Goal: Task Accomplishment & Management: Complete application form

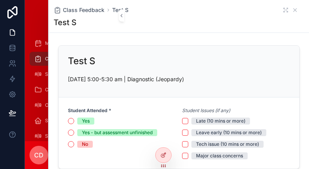
click at [220, 59] on div "Test S" at bounding box center [179, 61] width 222 height 12
click at [87, 11] on span "Class Feedback" at bounding box center [83, 10] width 41 height 8
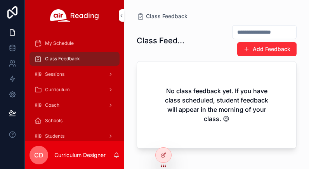
click at [0, 0] on icon at bounding box center [0, 0] width 0 height 0
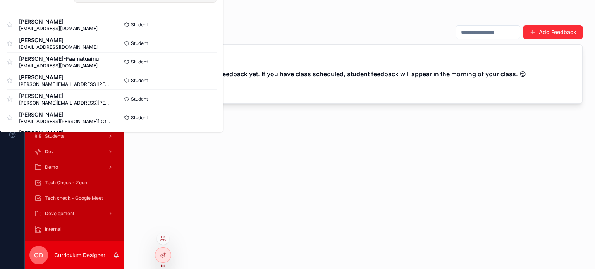
click at [163, 169] on icon at bounding box center [163, 239] width 6 height 6
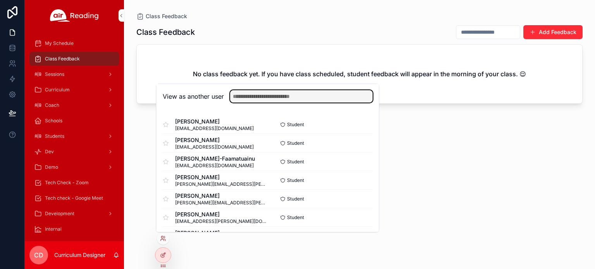
click at [285, 98] on input "text" at bounding box center [301, 96] width 143 height 12
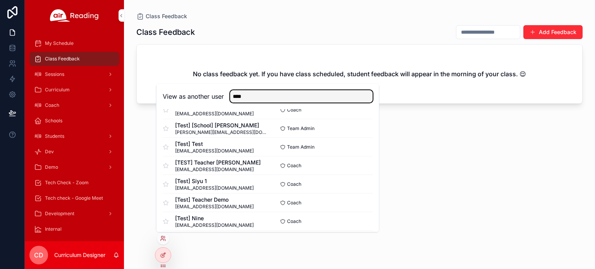
scroll to position [574, 0]
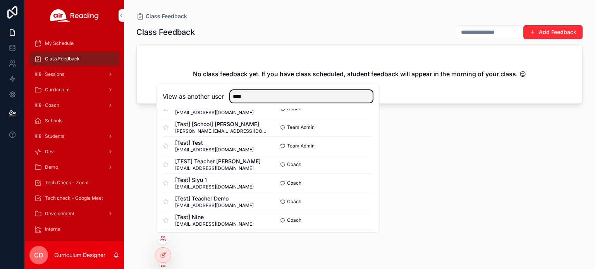
type input "****"
click at [0, 0] on button "Select" at bounding box center [0, 0] width 0 height 0
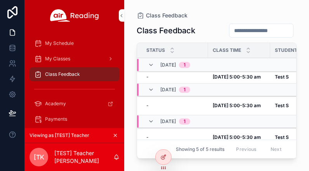
click at [61, 74] on span "Class Feedback" at bounding box center [62, 74] width 35 height 6
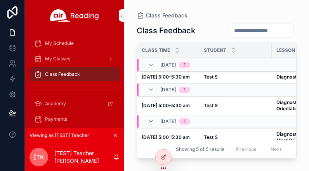
scroll to position [0, 21]
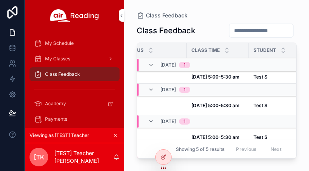
click at [260, 78] on strong "Test S" at bounding box center [260, 77] width 14 height 6
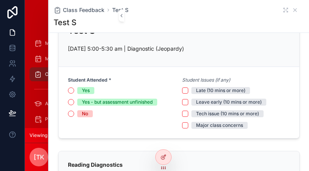
scroll to position [38, 0]
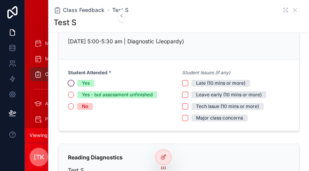
click at [70, 81] on button "Yes" at bounding box center [71, 83] width 6 height 6
click at [73, 94] on button "Yes - but assessment unfinished" at bounding box center [71, 95] width 6 height 6
click at [70, 86] on button "Yes" at bounding box center [71, 83] width 6 height 6
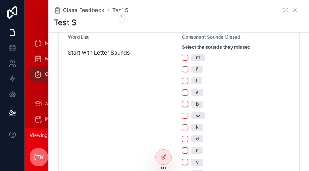
scroll to position [202, 0]
click at [182, 103] on button "b" at bounding box center [185, 104] width 6 height 6
click at [183, 136] on div "Updating... My Schedule My Classes Class Feedback Academy Payments Help Center …" at bounding box center [154, 85] width 309 height 171
click at [182, 139] on button "d" at bounding box center [185, 139] width 6 height 6
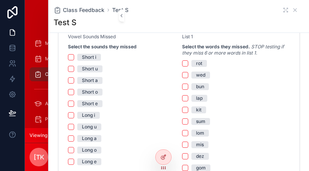
scroll to position [540, 0]
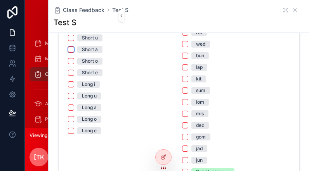
click at [71, 48] on button "Short a" at bounding box center [71, 50] width 6 height 6
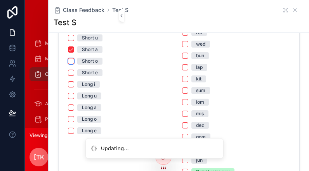
click at [70, 63] on button "Short o" at bounding box center [71, 61] width 6 height 6
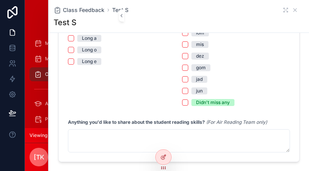
scroll to position [611, 0]
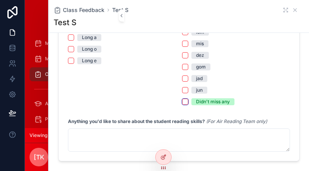
click at [182, 102] on button "Didn't miss any" at bounding box center [185, 102] width 6 height 6
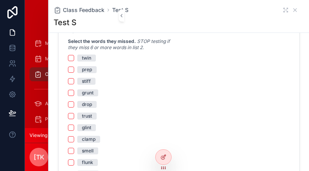
scroll to position [707, 0]
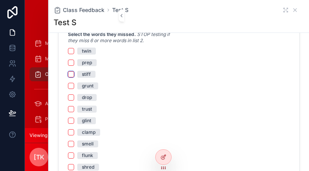
click at [70, 73] on button "stiff" at bounding box center [71, 74] width 6 height 6
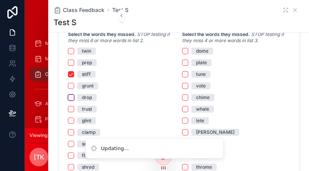
click at [71, 97] on button "drop" at bounding box center [71, 98] width 6 height 6
click at [72, 110] on button "trust" at bounding box center [71, 109] width 6 height 6
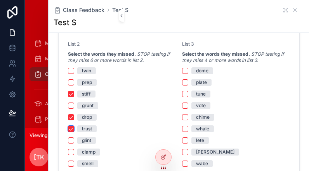
scroll to position [686, 0]
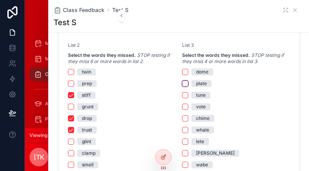
click at [182, 83] on button "plate" at bounding box center [185, 84] width 6 height 6
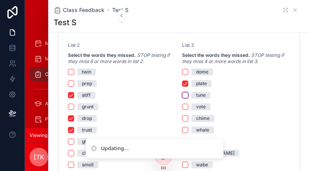
click at [182, 93] on button "tune" at bounding box center [185, 95] width 6 height 6
click at [182, 106] on button "vote" at bounding box center [185, 107] width 6 height 6
click at [182, 117] on button "chime" at bounding box center [185, 119] width 6 height 6
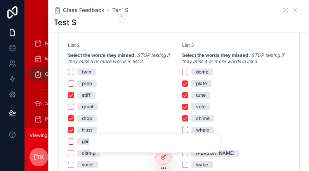
click at [182, 133] on li "Updating..." at bounding box center [154, 142] width 131 height 19
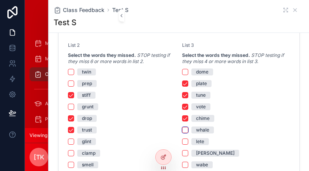
click at [182, 129] on button "whale" at bounding box center [185, 130] width 6 height 6
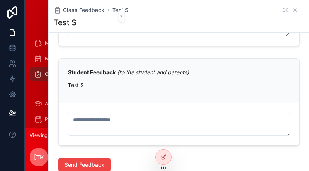
scroll to position [983, 0]
